Goal: Find specific page/section: Find specific page/section

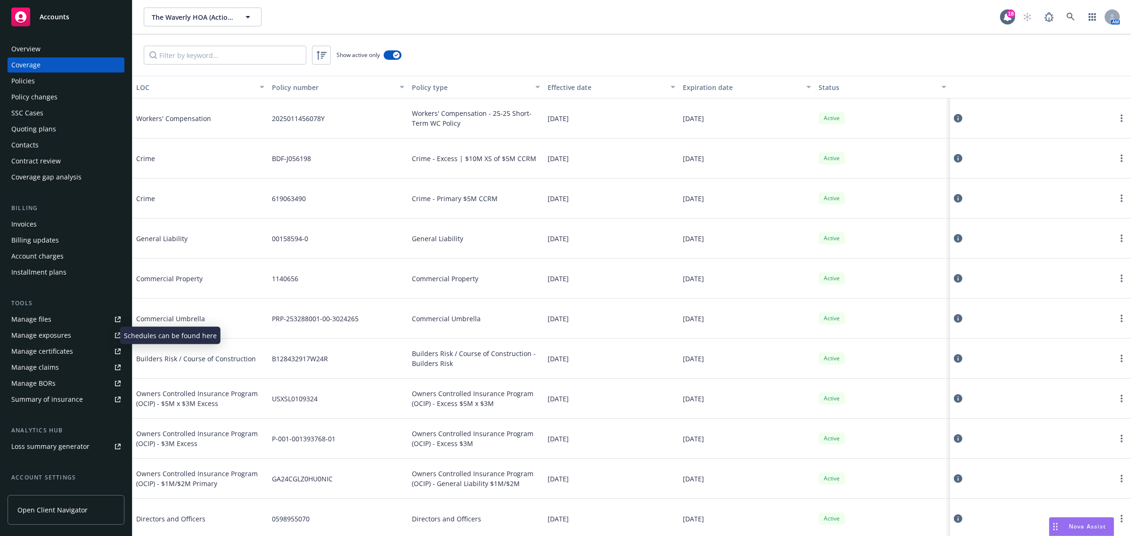
click at [63, 337] on div "Manage exposures" at bounding box center [41, 335] width 60 height 15
click at [33, 334] on div "Manage exposures" at bounding box center [41, 335] width 60 height 15
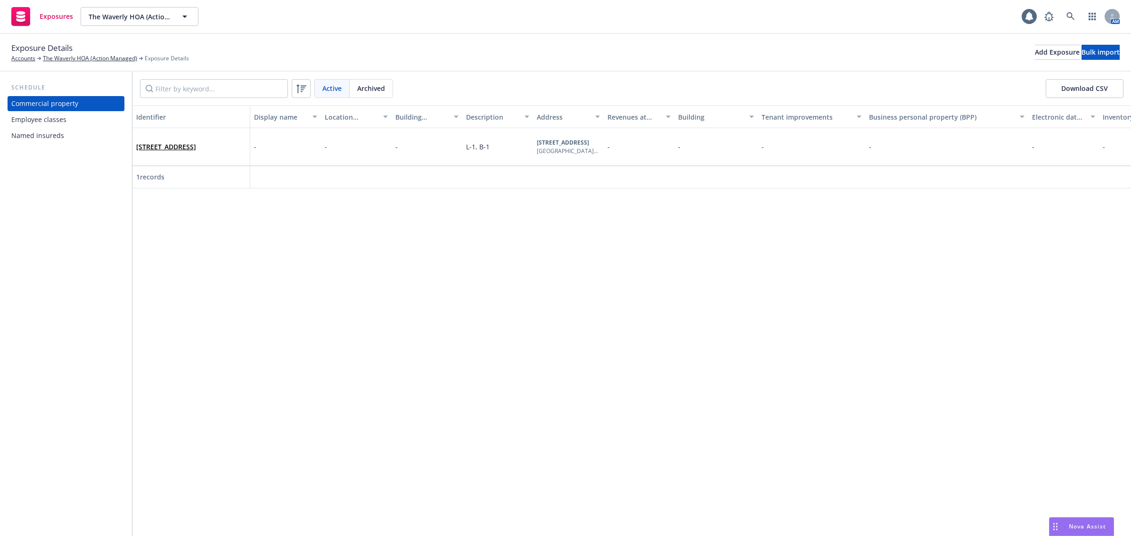
click at [49, 133] on div "Named insureds" at bounding box center [37, 135] width 53 height 15
